Goal: Task Accomplishment & Management: Use online tool/utility

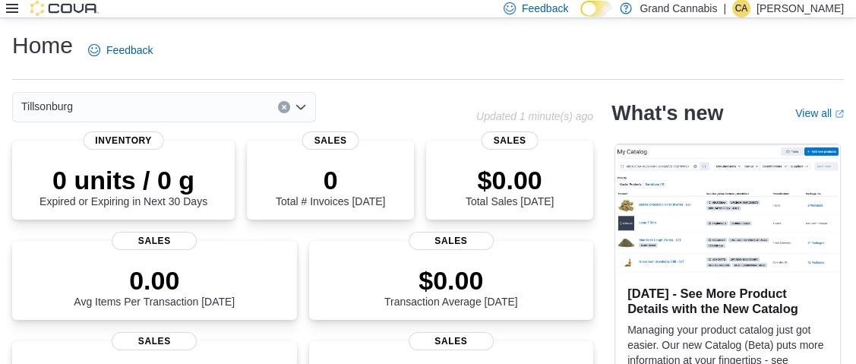
click at [12, 6] on icon at bounding box center [12, 8] width 12 height 12
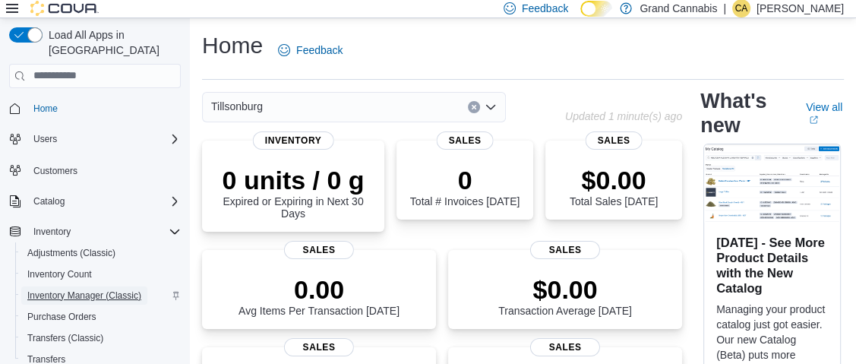
drag, startPoint x: 90, startPoint y: 283, endPoint x: 103, endPoint y: 273, distance: 16.3
click at [92, 289] on span "Inventory Manager (Classic)" at bounding box center [84, 295] width 114 height 12
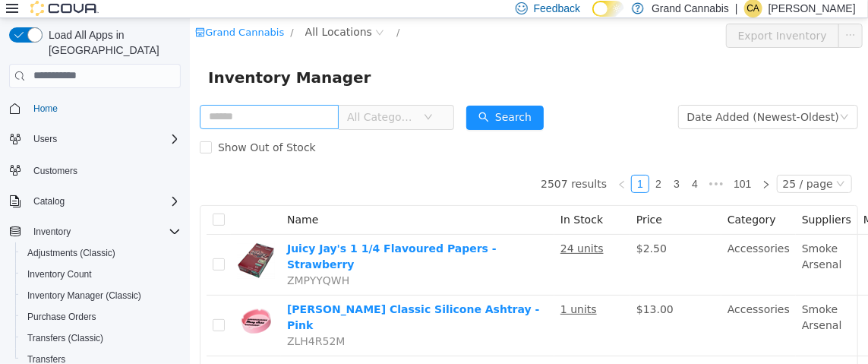
click at [301, 119] on input "text" at bounding box center [268, 116] width 139 height 24
click at [344, 30] on span "All Locations" at bounding box center [338, 31] width 67 height 17
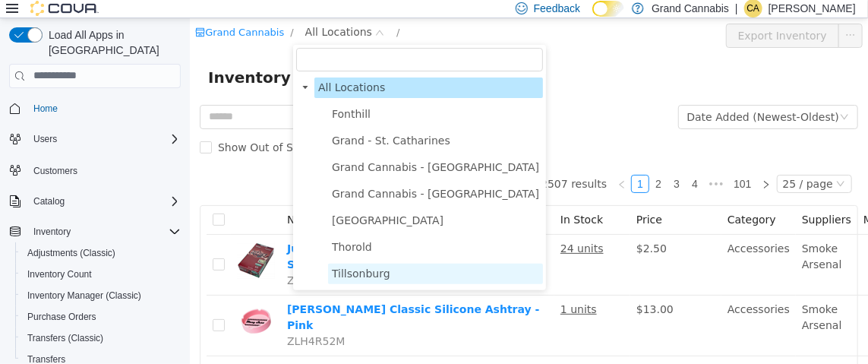
click at [368, 273] on span "Tillsonburg" at bounding box center [360, 273] width 58 height 12
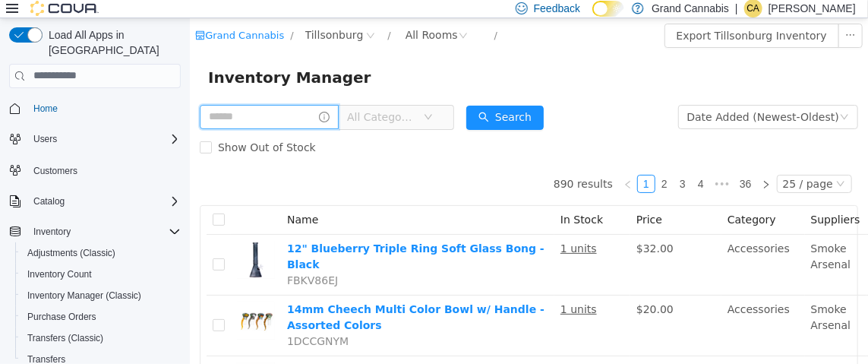
click at [281, 119] on input "text" at bounding box center [268, 116] width 139 height 24
type input "*****"
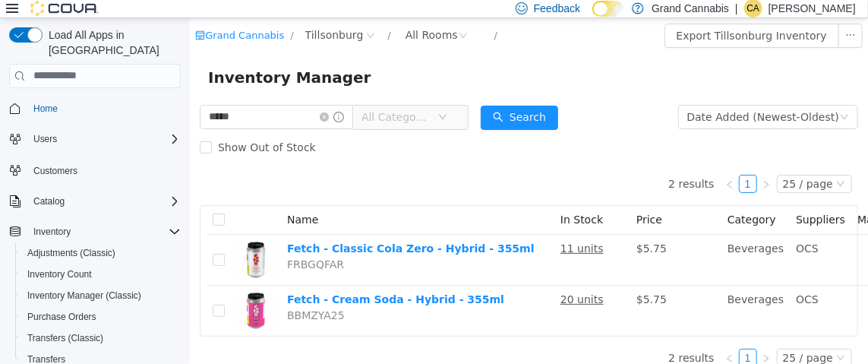
click at [8, 10] on icon at bounding box center [12, 8] width 12 height 12
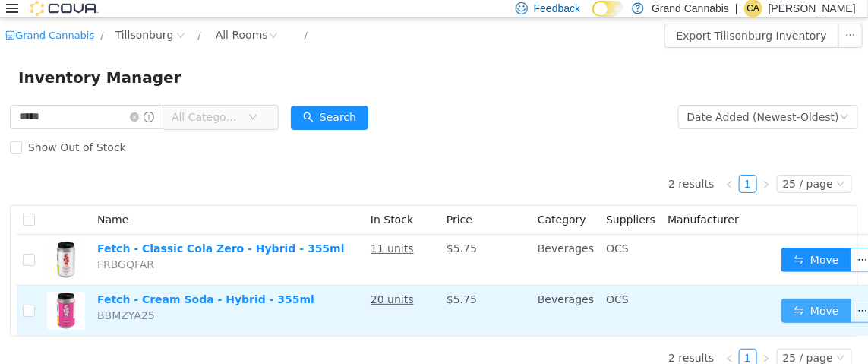
click at [810, 302] on button "Move" at bounding box center [817, 310] width 70 height 24
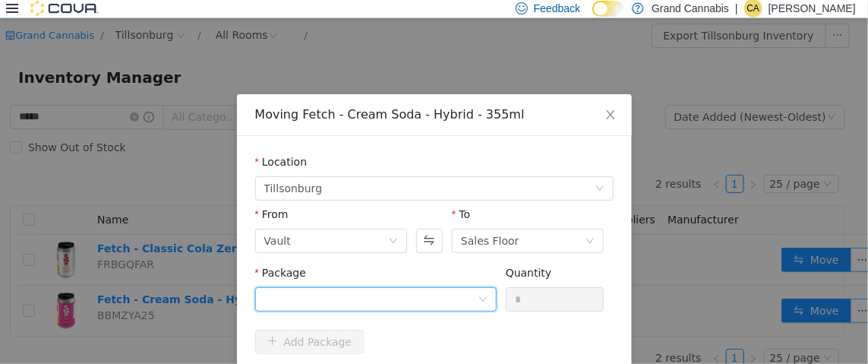
drag, startPoint x: 366, startPoint y: 299, endPoint x: 376, endPoint y: 290, distance: 12.9
click at [367, 299] on div at bounding box center [370, 298] width 213 height 23
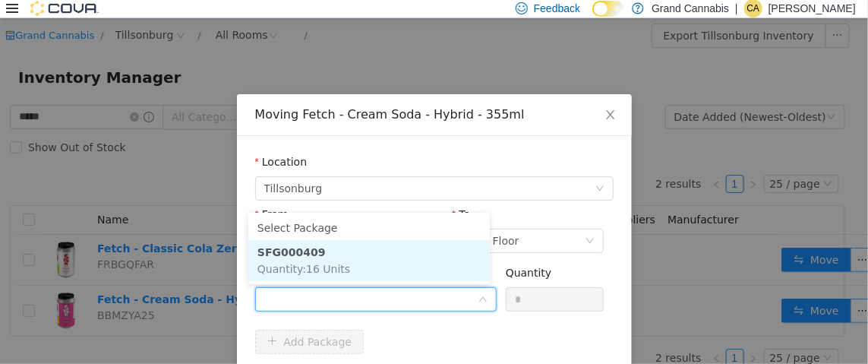
click at [375, 262] on li "SFG000409 Quantity : 16 Units" at bounding box center [369, 259] width 242 height 41
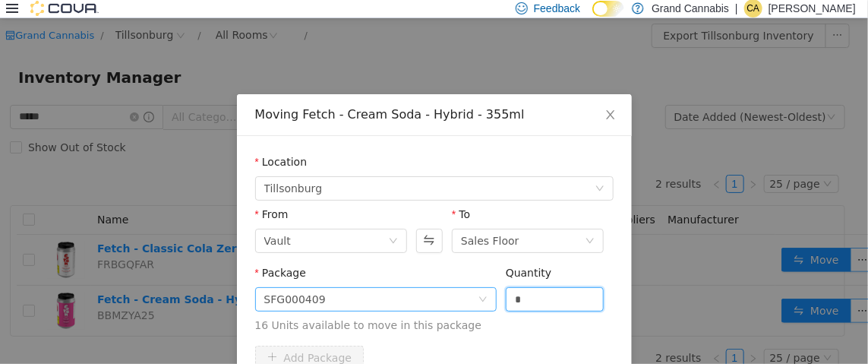
drag, startPoint x: 519, startPoint y: 302, endPoint x: 469, endPoint y: 301, distance: 50.2
click at [469, 301] on span "Package SFG000409 Quantity * 16 Units available to move in this package" at bounding box center [434, 299] width 359 height 67
type input "*"
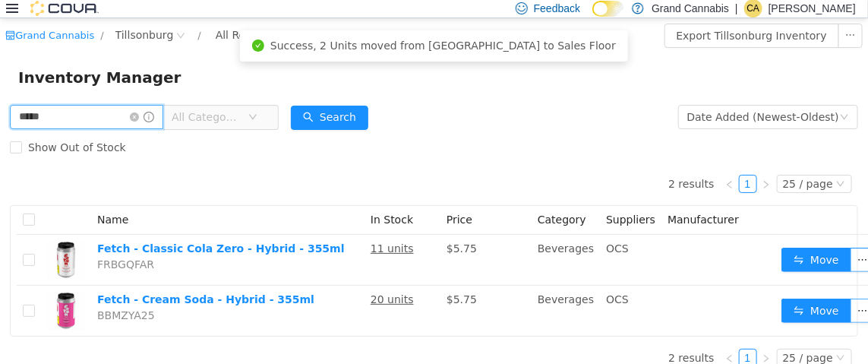
drag, startPoint x: 99, startPoint y: 119, endPoint x: 0, endPoint y: 119, distance: 98.8
click at [0, 119] on div "***** All Categories Date Added (Newest-Oldest) Search Show Out of Stock 2 resu…" at bounding box center [434, 239] width 868 height 277
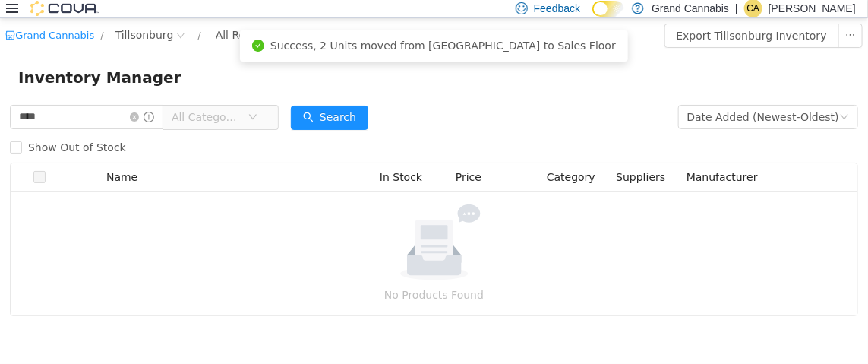
click at [241, 118] on span "All Categories" at bounding box center [206, 116] width 69 height 15
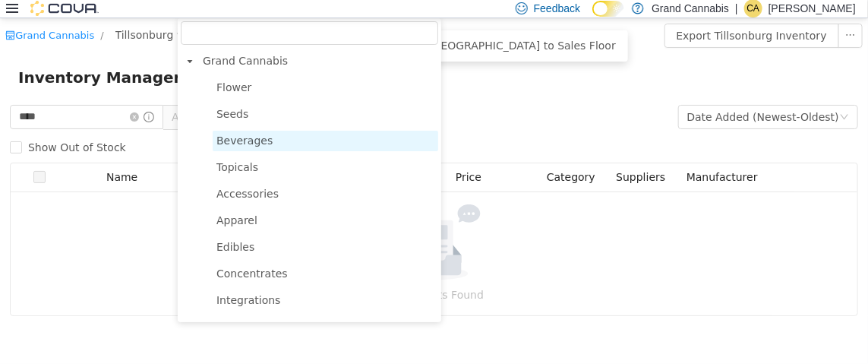
click at [253, 141] on span "Beverages" at bounding box center [245, 140] width 56 height 12
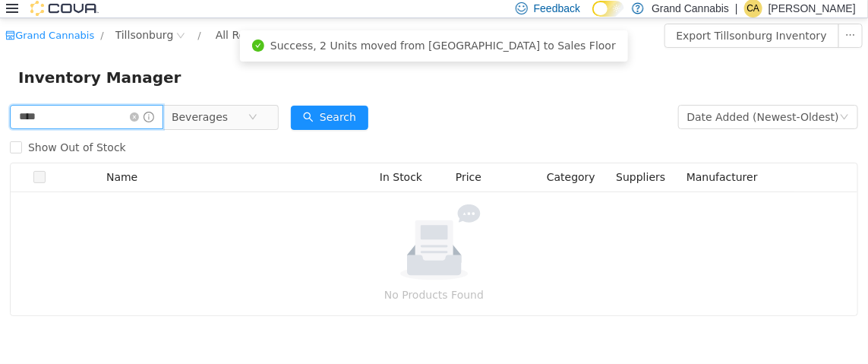
click at [65, 119] on input "****" at bounding box center [86, 116] width 153 height 24
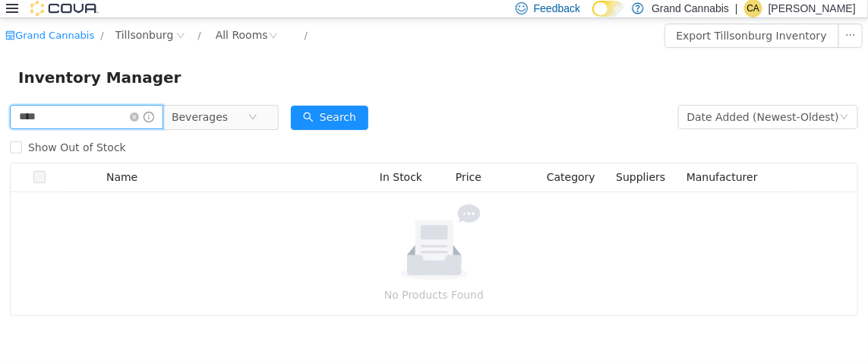
type input "**********"
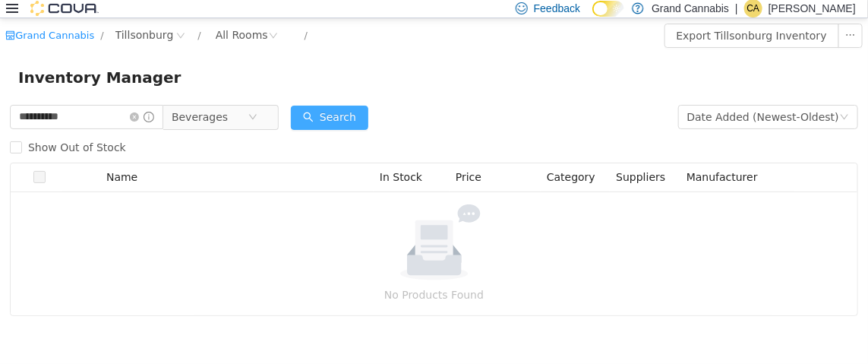
click at [349, 119] on button "Search" at bounding box center [329, 117] width 77 height 24
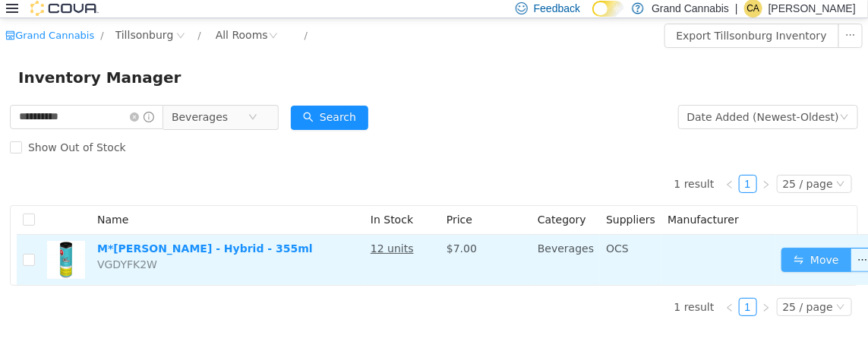
click at [793, 255] on button "Move" at bounding box center [817, 259] width 70 height 24
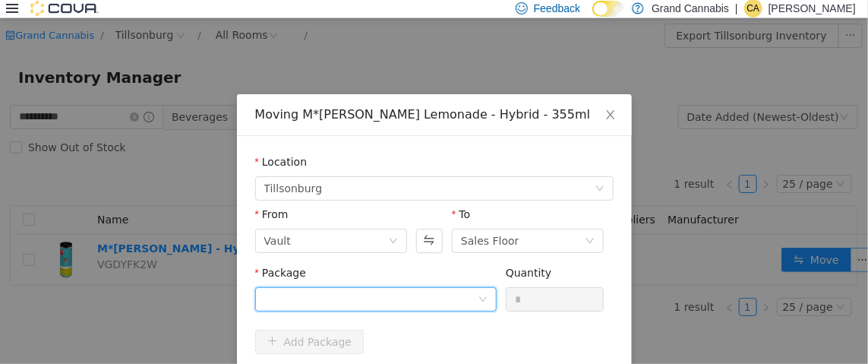
click at [380, 294] on div at bounding box center [370, 298] width 213 height 23
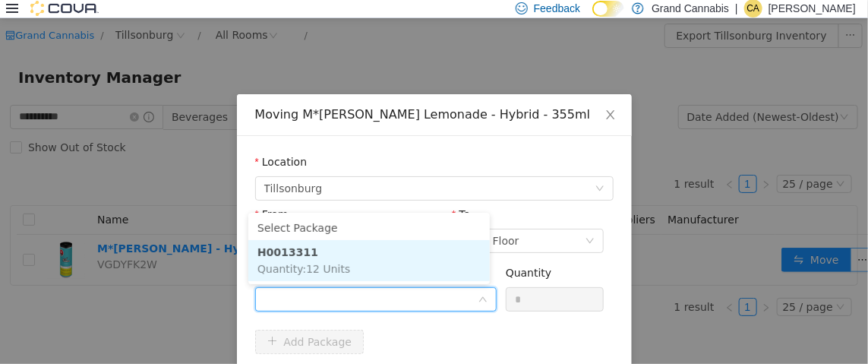
click at [381, 258] on li "H0013311 Quantity : 12 Units" at bounding box center [369, 259] width 242 height 41
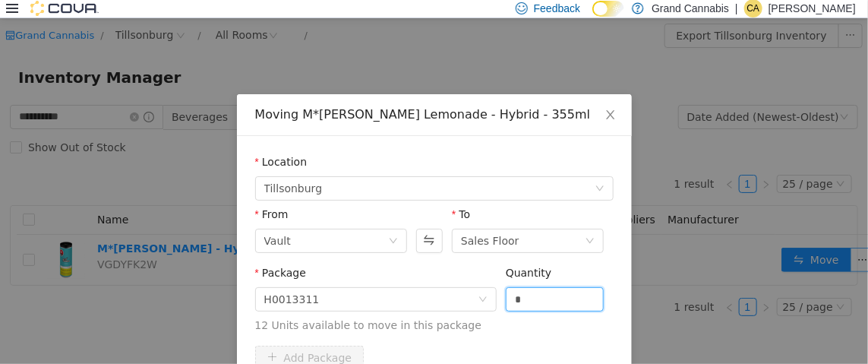
drag, startPoint x: 517, startPoint y: 305, endPoint x: 494, endPoint y: 300, distance: 23.2
click at [494, 300] on div "Package H0013311 Quantity * 12 Units available to move in this package" at bounding box center [434, 298] width 359 height 68
type input "*"
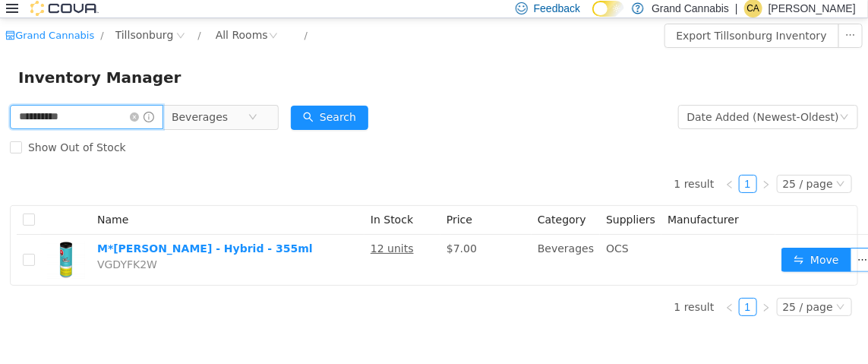
drag, startPoint x: 91, startPoint y: 124, endPoint x: 0, endPoint y: 117, distance: 91.4
click at [0, 117] on div "**********" at bounding box center [434, 214] width 868 height 226
type input "*********"
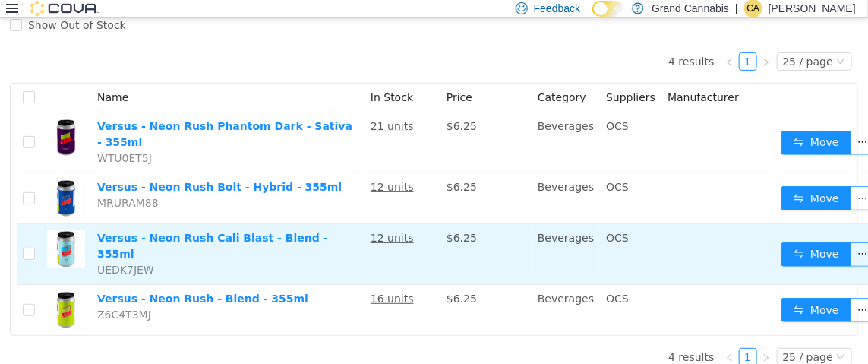
scroll to position [128, 0]
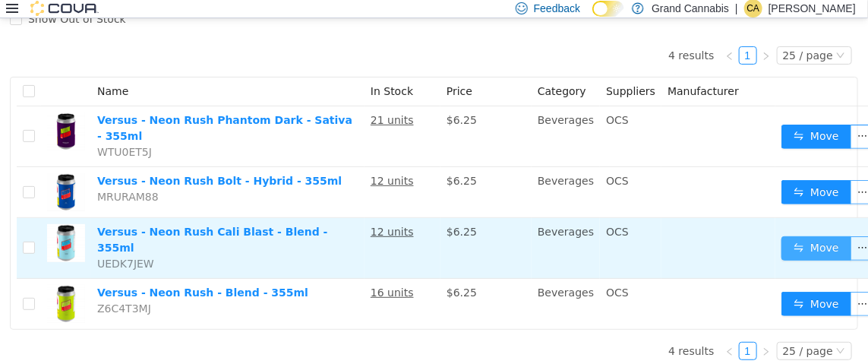
click at [788, 236] on button "Move" at bounding box center [817, 248] width 70 height 24
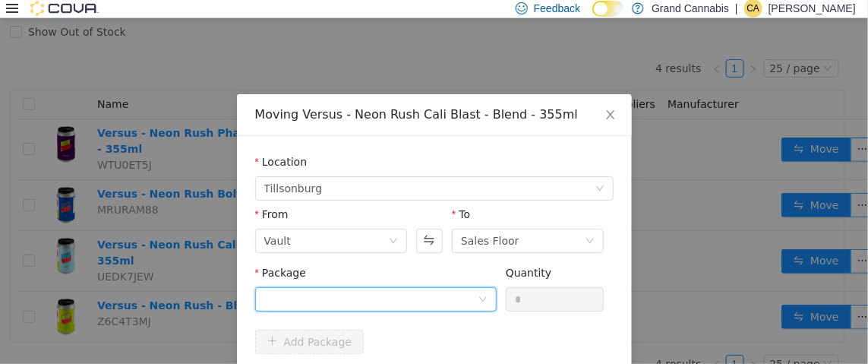
click at [387, 296] on div at bounding box center [370, 298] width 213 height 23
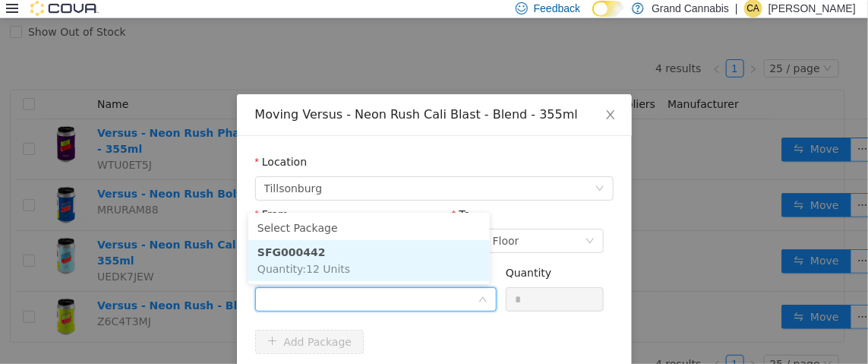
click at [386, 273] on li "SFG000442 Quantity : 12 Units" at bounding box center [369, 259] width 242 height 41
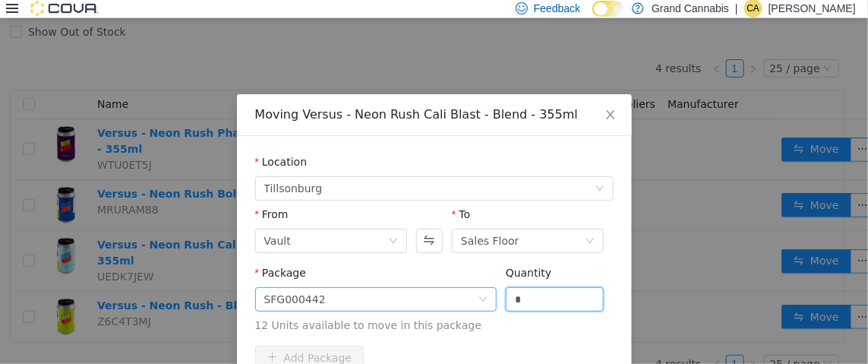
drag, startPoint x: 545, startPoint y: 299, endPoint x: 461, endPoint y: 297, distance: 83.6
click at [462, 298] on span "Package SFG000442 Quantity * 12 Units available to move in this package" at bounding box center [434, 299] width 359 height 67
type input "*"
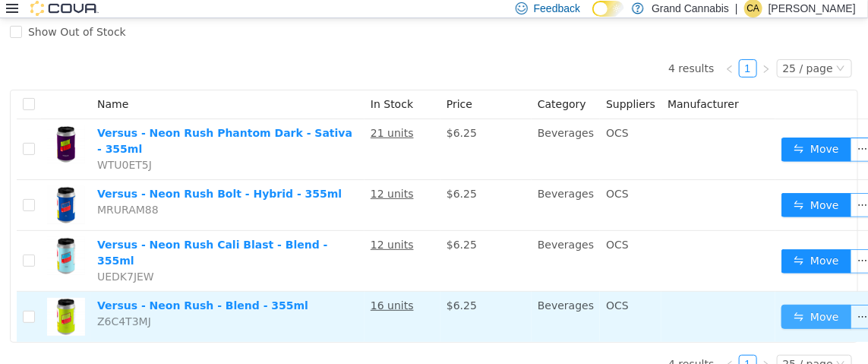
click at [800, 304] on button "Move" at bounding box center [817, 316] width 70 height 24
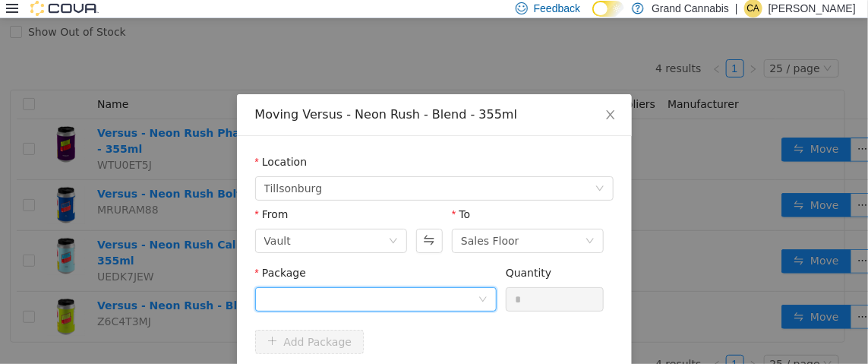
click at [382, 296] on div at bounding box center [370, 298] width 213 height 23
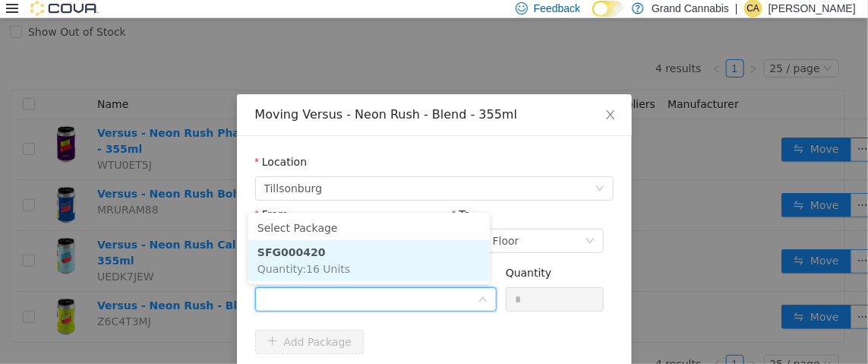
click at [381, 261] on li "SFG000420 Quantity : 16 Units" at bounding box center [369, 259] width 242 height 41
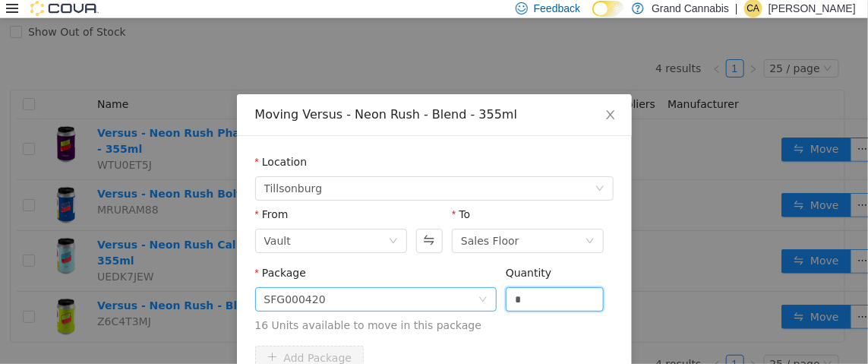
drag, startPoint x: 530, startPoint y: 299, endPoint x: 463, endPoint y: 297, distance: 67.7
click at [463, 297] on span "Package SFG000420 Quantity * 16 Units available to move in this package" at bounding box center [434, 299] width 359 height 67
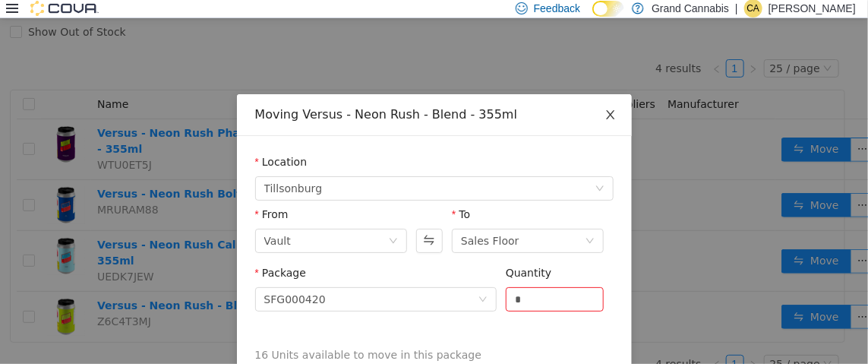
click at [606, 113] on icon "icon: close" at bounding box center [611, 114] width 12 height 12
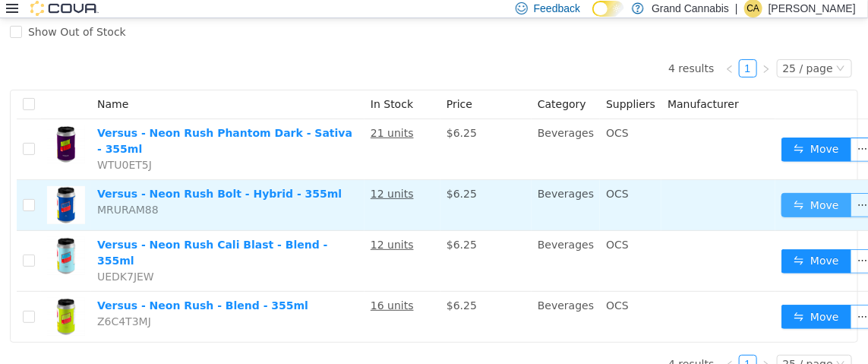
click at [818, 192] on button "Move" at bounding box center [817, 204] width 70 height 24
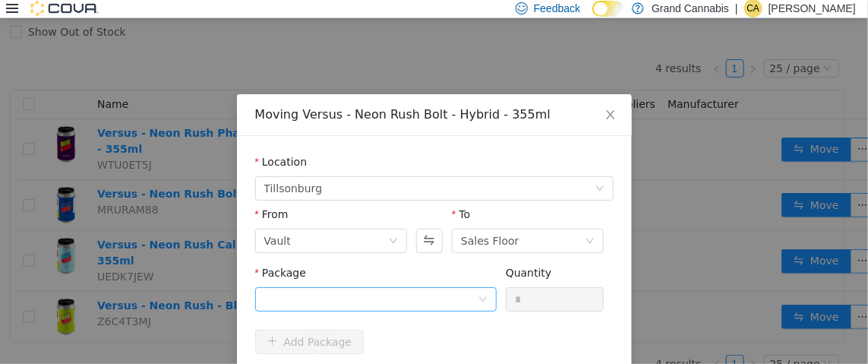
click at [366, 309] on div "Package" at bounding box center [376, 290] width 242 height 52
click at [370, 298] on div at bounding box center [370, 298] width 213 height 23
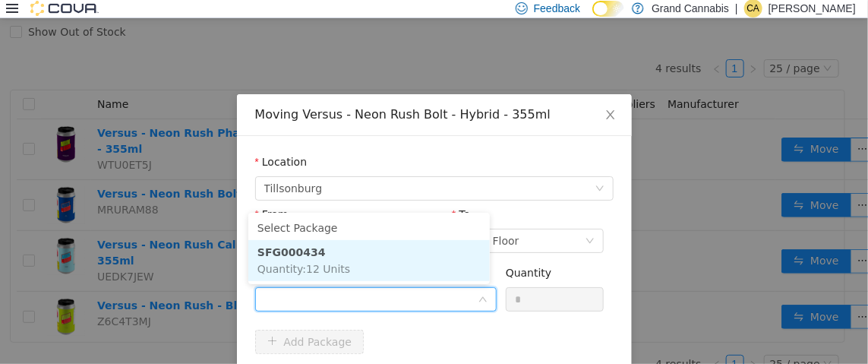
click at [394, 260] on li "SFG000434 Quantity : 12 Units" at bounding box center [369, 259] width 242 height 41
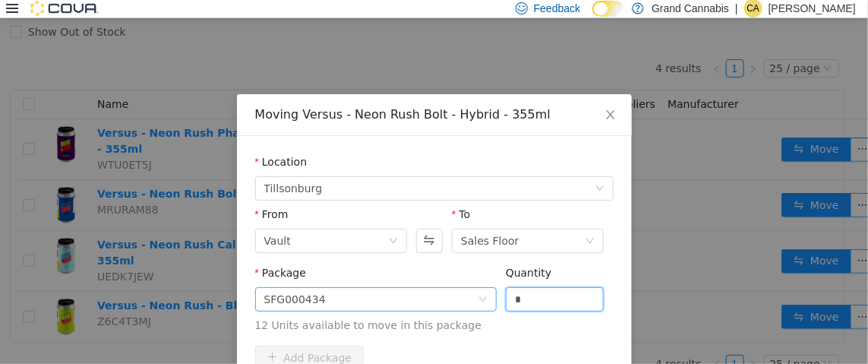
drag, startPoint x: 542, startPoint y: 297, endPoint x: 476, endPoint y: 301, distance: 65.4
click at [476, 301] on span "Package SFG000434 Quantity * 12 Units available to move in this package" at bounding box center [434, 299] width 359 height 67
type input "*"
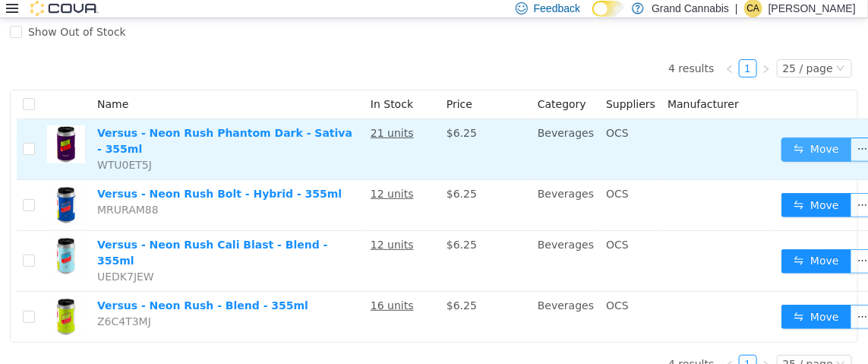
click at [817, 147] on button "Move" at bounding box center [817, 149] width 70 height 24
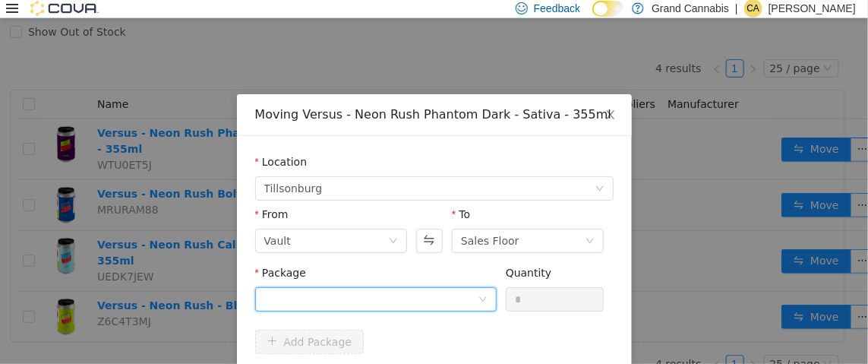
click at [354, 302] on div at bounding box center [370, 298] width 213 height 23
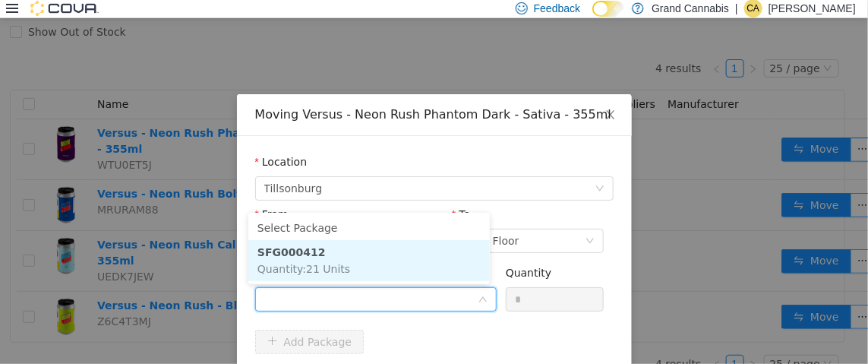
click at [386, 255] on li "SFG000412 Quantity : 21 Units" at bounding box center [369, 259] width 242 height 41
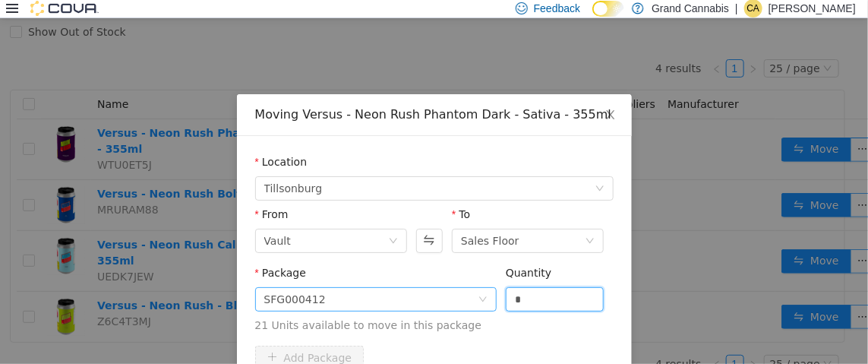
drag, startPoint x: 533, startPoint y: 299, endPoint x: 443, endPoint y: 301, distance: 89.7
click at [470, 306] on span "Package SFG000412 Quantity * 21 Units available to move in this package" at bounding box center [434, 299] width 359 height 67
type input "*"
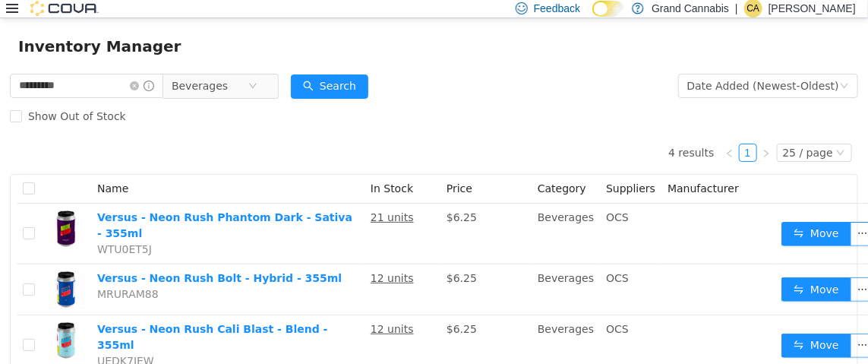
scroll to position [0, 0]
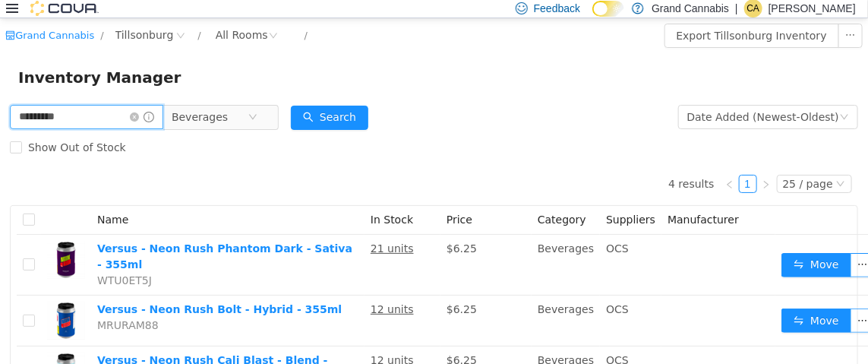
drag, startPoint x: 100, startPoint y: 116, endPoint x: 0, endPoint y: 122, distance: 100.4
click at [0, 122] on div "********* Beverages Date Added (Newest-Oldest) Search Show Out of Stock 4 resul…" at bounding box center [434, 300] width 868 height 399
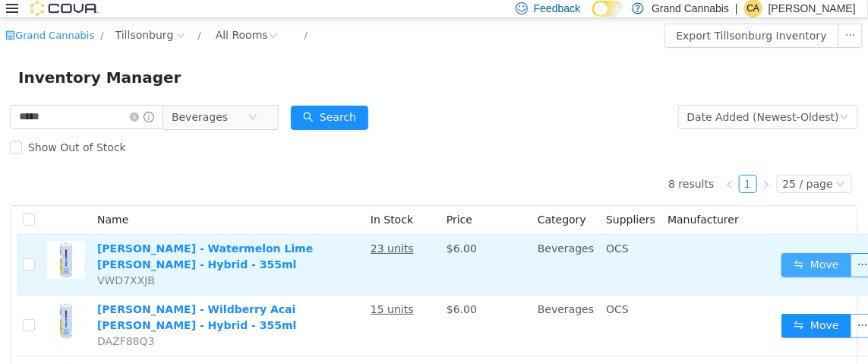
click at [799, 258] on button "Move" at bounding box center [817, 264] width 70 height 24
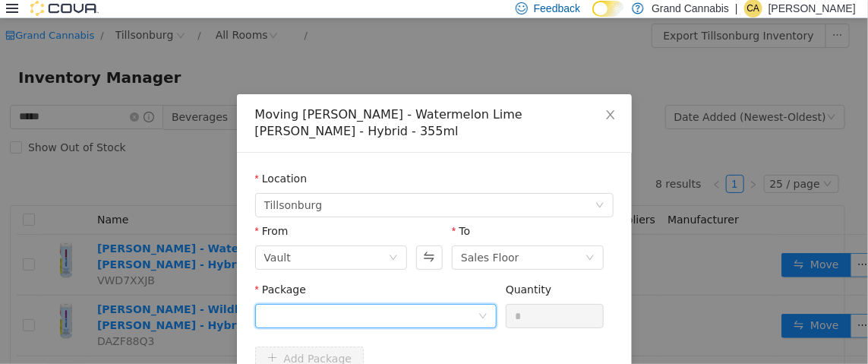
drag, startPoint x: 395, startPoint y: 299, endPoint x: 403, endPoint y: 296, distance: 9.2
click at [400, 304] on div at bounding box center [370, 315] width 213 height 23
click at [605, 114] on icon "icon: close" at bounding box center [611, 114] width 12 height 12
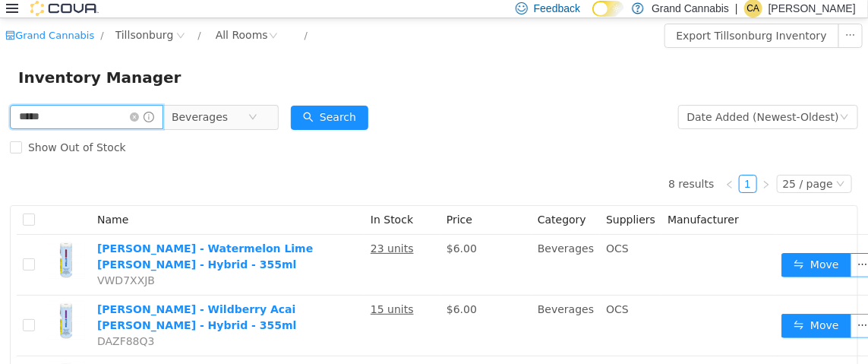
drag, startPoint x: 107, startPoint y: 121, endPoint x: 0, endPoint y: 124, distance: 107.2
type input "******"
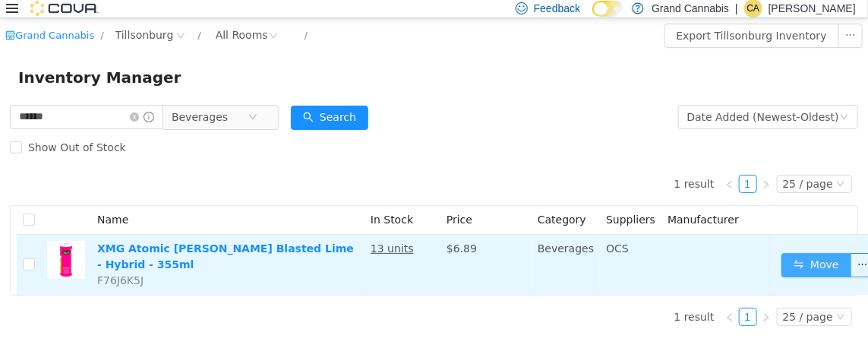
click at [804, 261] on button "Move" at bounding box center [817, 264] width 70 height 24
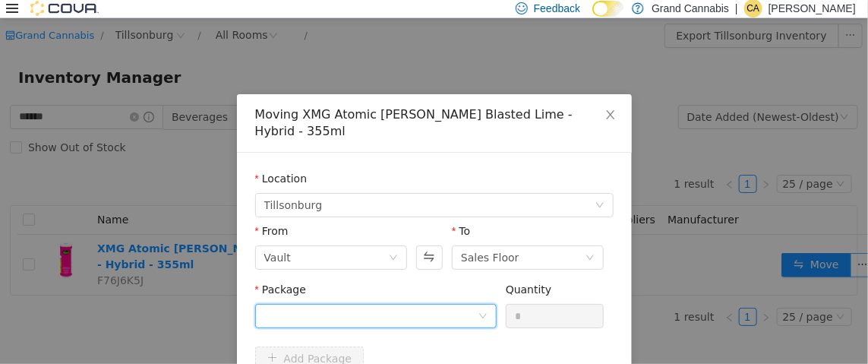
drag, startPoint x: 350, startPoint y: 315, endPoint x: 357, endPoint y: 308, distance: 9.1
click at [352, 315] on div at bounding box center [370, 315] width 213 height 23
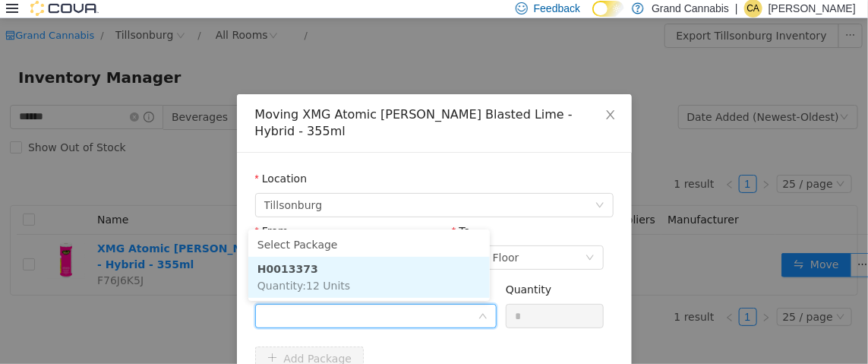
click at [375, 286] on li "H0013373 Quantity : 12 Units" at bounding box center [369, 276] width 242 height 41
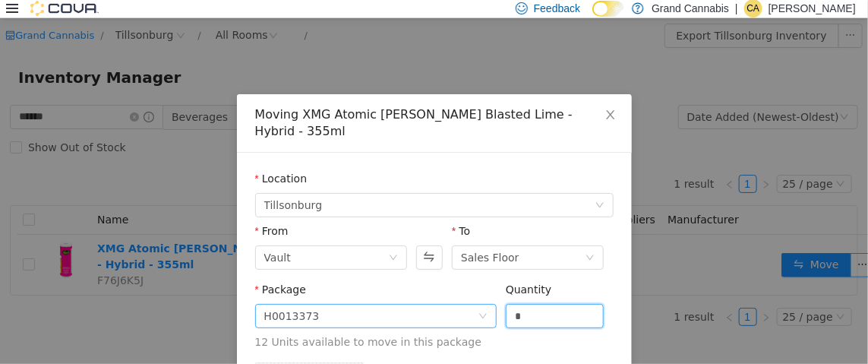
drag, startPoint x: 551, startPoint y: 316, endPoint x: 445, endPoint y: 315, distance: 105.6
click at [445, 315] on span "Package H0013373 Quantity * 12 Units available to move in this package" at bounding box center [434, 316] width 359 height 67
type input "*"
